Goal: Find specific page/section: Find specific page/section

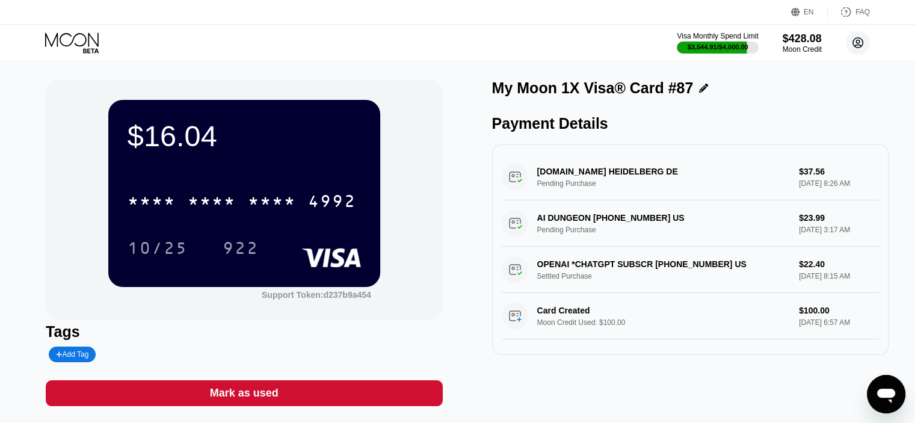
click at [854, 34] on circle at bounding box center [857, 43] width 24 height 24
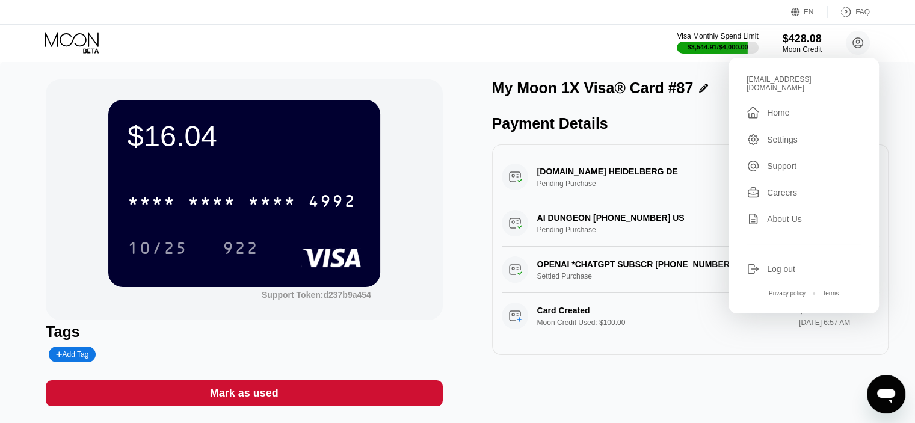
click at [786, 108] on div "Home" at bounding box center [778, 113] width 22 height 10
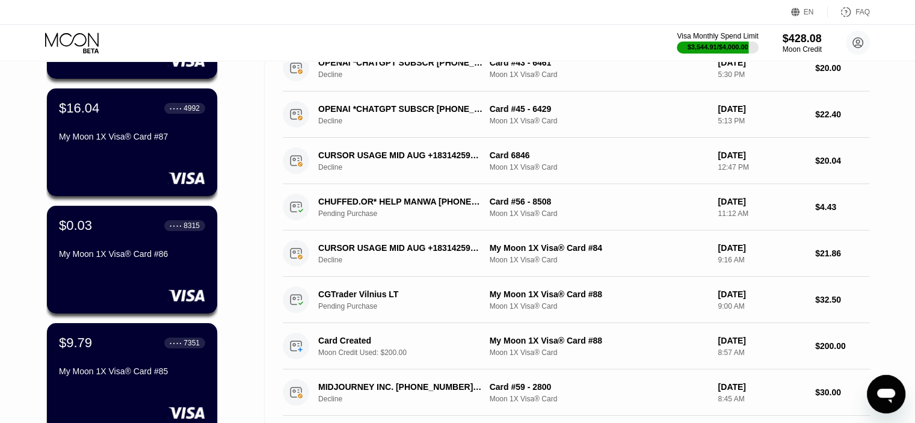
scroll to position [241, 0]
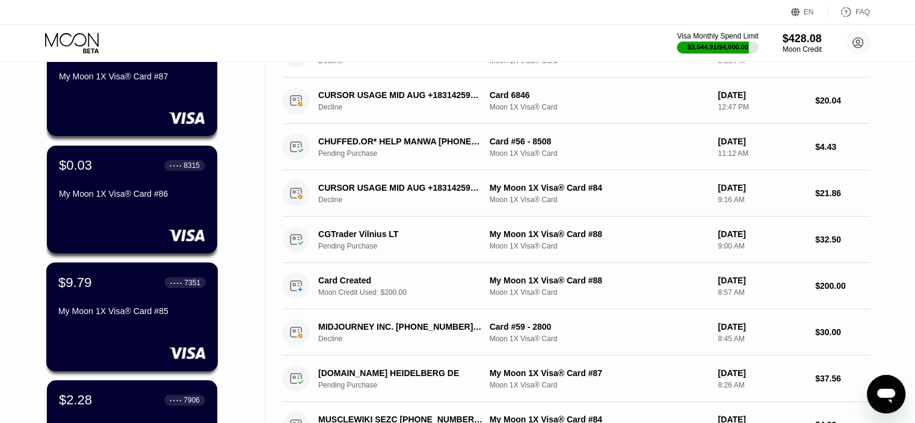
click at [123, 294] on div "$9.79 ● ● ● ● 7351 My Moon 1X Visa® Card #85" at bounding box center [131, 297] width 147 height 46
